Goal: Transaction & Acquisition: Purchase product/service

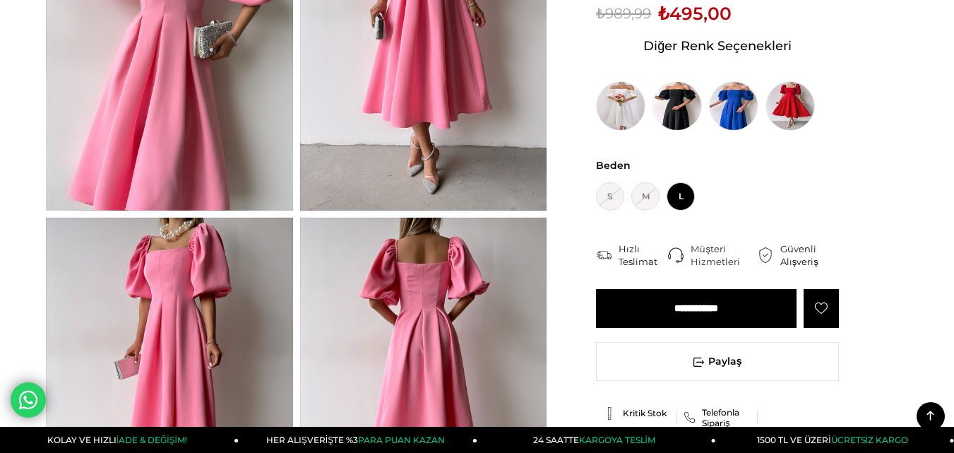
scroll to position [561, 0]
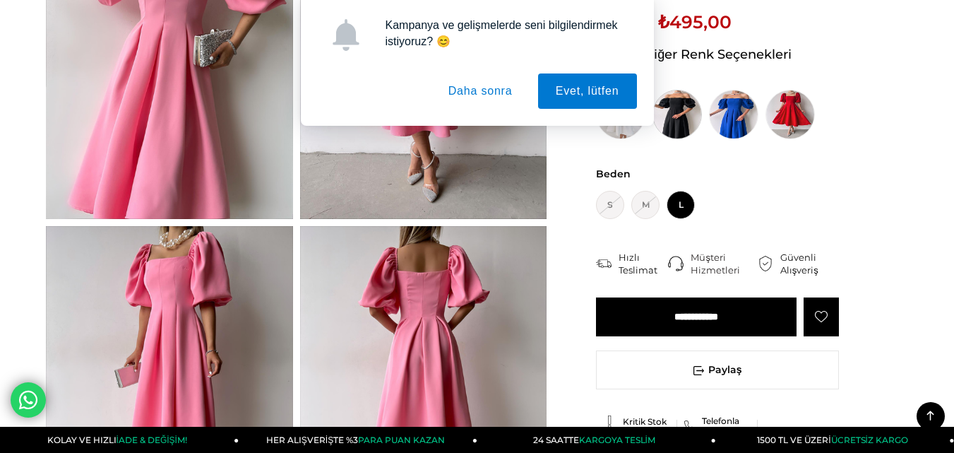
click at [679, 124] on div "Kampanya ve gelişmelerde seni bilgilendirmek istiyoruz? 😊 Evet, lütfen Daha son…" at bounding box center [477, 63] width 954 height 126
click at [505, 88] on button "Daha sonra" at bounding box center [481, 90] width 100 height 35
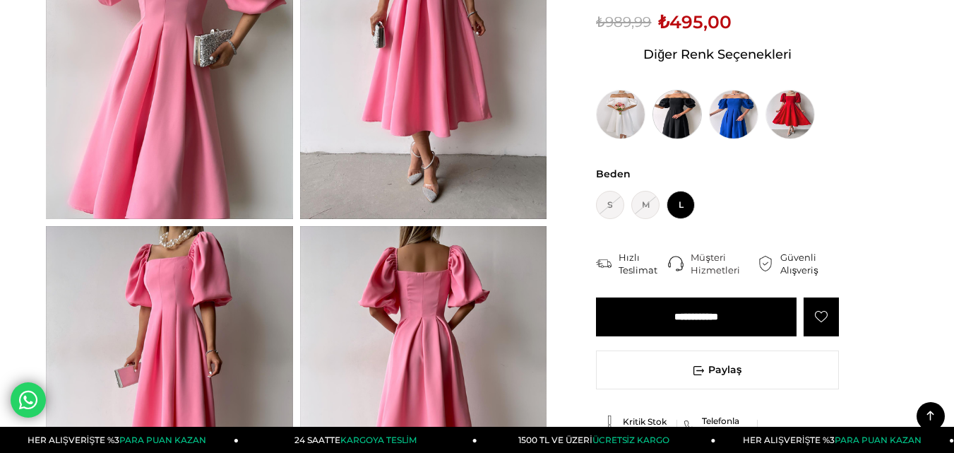
click at [680, 112] on img at bounding box center [677, 114] width 49 height 49
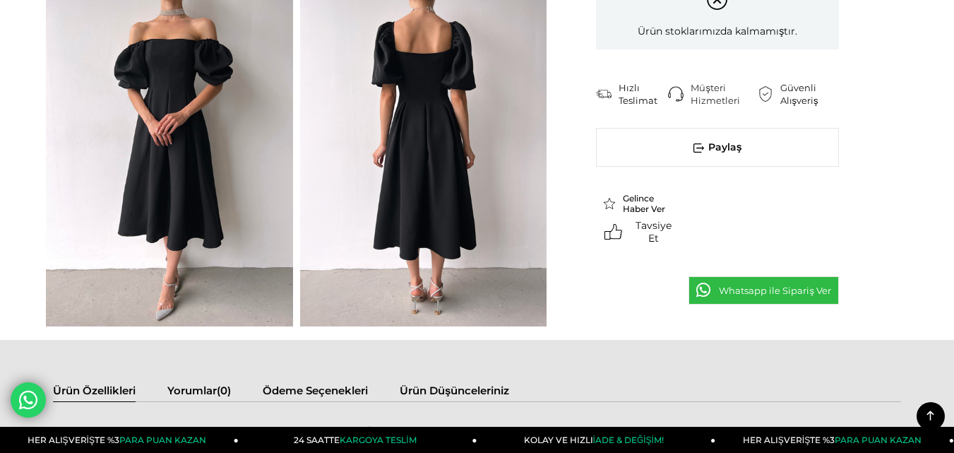
scroll to position [480, 0]
